Goal: Download file/media

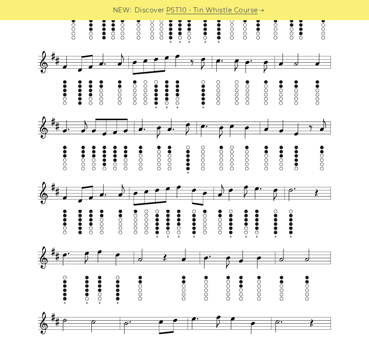
scroll to position [332, 0]
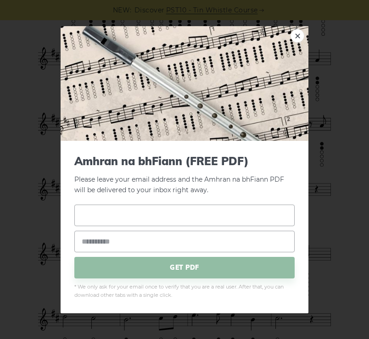
click at [179, 219] on input "text" at bounding box center [184, 216] width 220 height 22
type input "**********"
click at [127, 239] on input "email" at bounding box center [184, 242] width 220 height 22
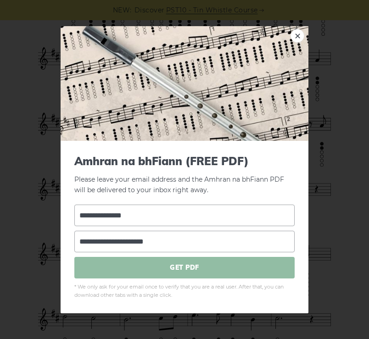
type input "**********"
click at [122, 272] on span "GET PDF" at bounding box center [184, 268] width 220 height 22
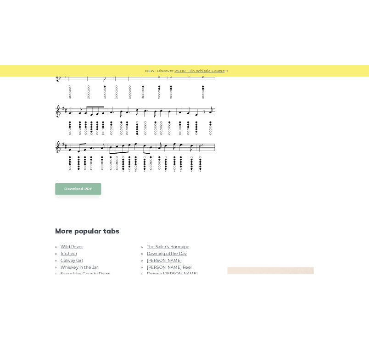
scroll to position [795, 0]
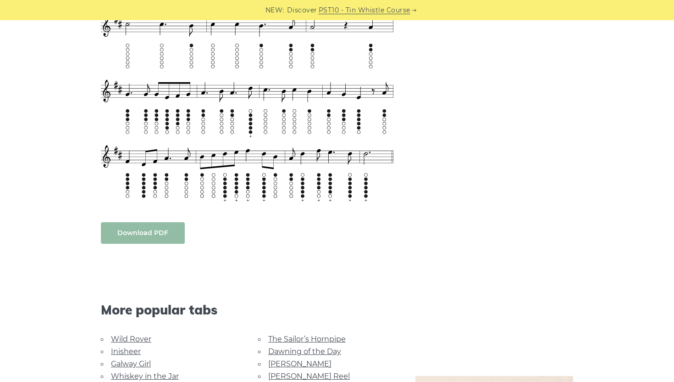
click at [161, 227] on link "Download PDF" at bounding box center [143, 233] width 84 height 22
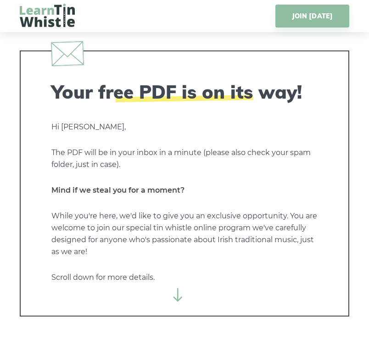
click at [176, 295] on icon at bounding box center [178, 295] width 14 height 14
click at [145, 71] on div "Your free PDF is on its way! Hi Rossa, The PDF will be in your inbox in a minut…" at bounding box center [184, 183] width 329 height 266
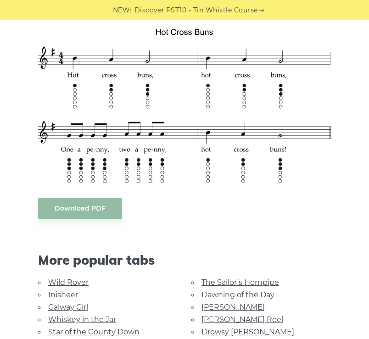
scroll to position [277, 0]
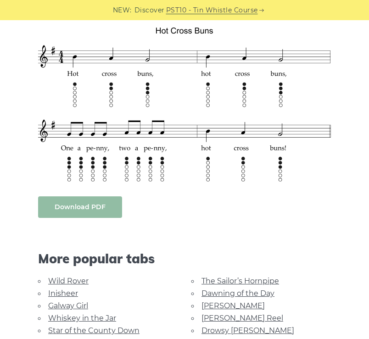
click at [99, 214] on link "Download PDF" at bounding box center [80, 207] width 84 height 22
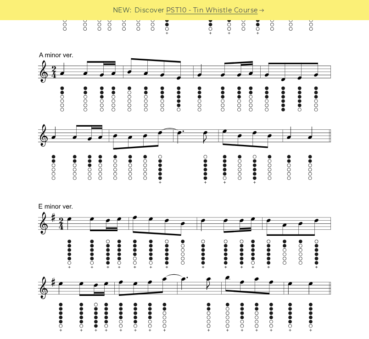
scroll to position [548, 0]
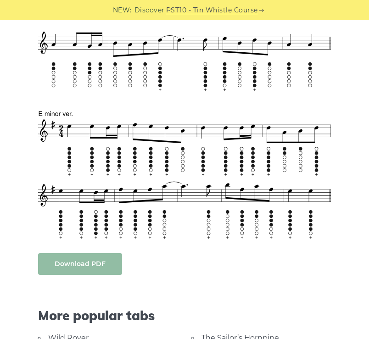
click at [92, 253] on link "Download PDF" at bounding box center [80, 264] width 84 height 22
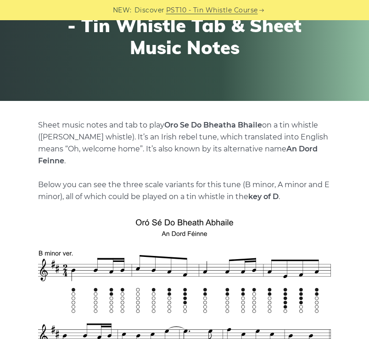
scroll to position [0, 0]
